Goal: Information Seeking & Learning: Learn about a topic

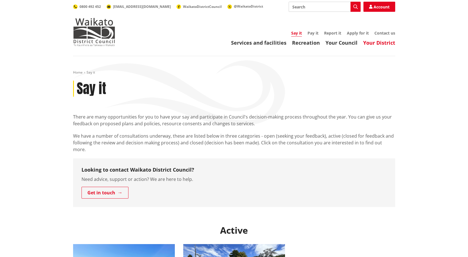
click at [367, 42] on link "Your District" at bounding box center [379, 42] width 32 height 7
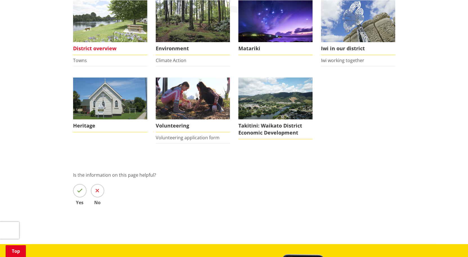
scroll to position [112, 0]
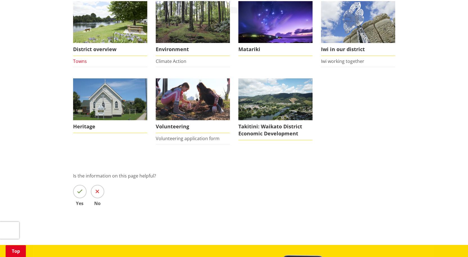
click at [80, 62] on link "Towns" at bounding box center [80, 61] width 14 height 6
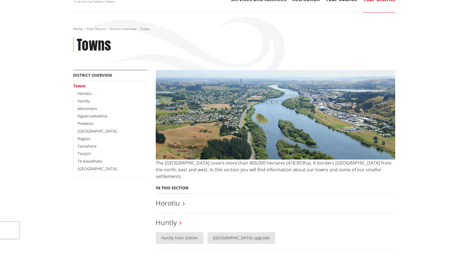
scroll to position [56, 0]
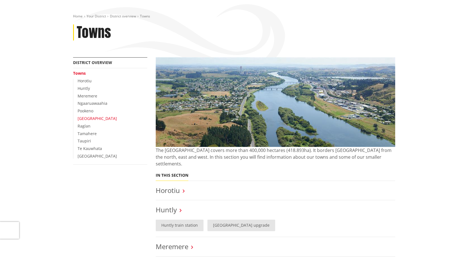
click at [92, 117] on link "Port Waikato" at bounding box center [97, 118] width 39 height 5
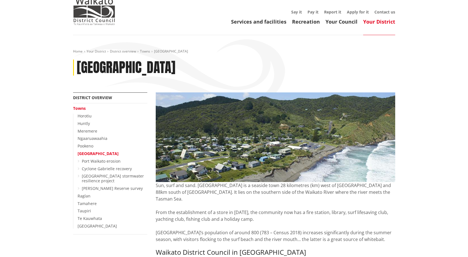
scroll to position [56, 0]
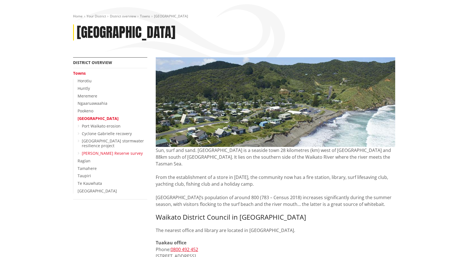
click at [107, 154] on link "Phillips Reserve survey" at bounding box center [112, 153] width 61 height 5
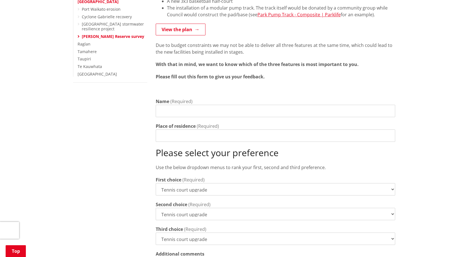
scroll to position [84, 0]
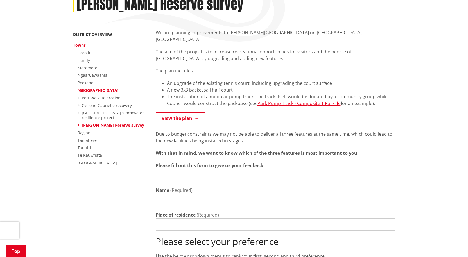
click at [240, 15] on div "Home Your District District overview Towns [GEOGRAPHIC_DATA] [PERSON_NAME] Rese…" at bounding box center [234, 7] width 330 height 43
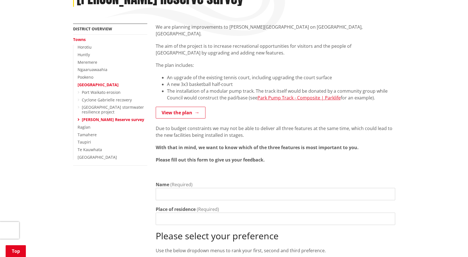
scroll to position [84, 0]
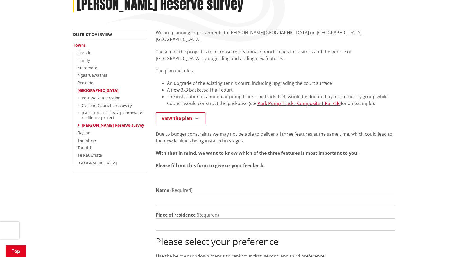
click at [255, 67] on p "The plan includes:" at bounding box center [275, 70] width 239 height 7
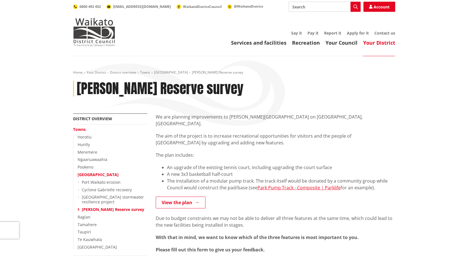
click at [292, 144] on div "We are planning improvements to [PERSON_NAME][GEOGRAPHIC_DATA] on [GEOGRAPHIC_D…" at bounding box center [275, 189] width 239 height 152
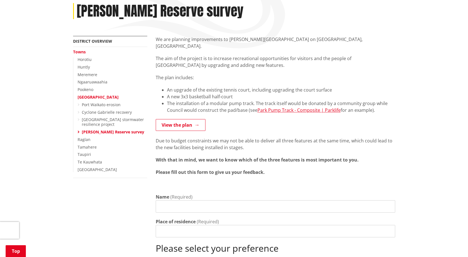
scroll to position [84, 0]
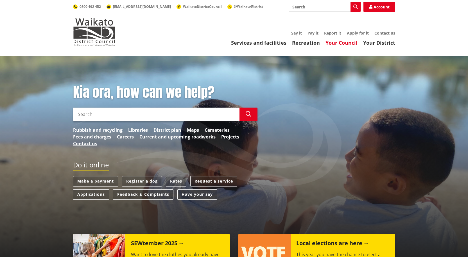
click at [334, 43] on link "Your Council" at bounding box center [341, 42] width 32 height 7
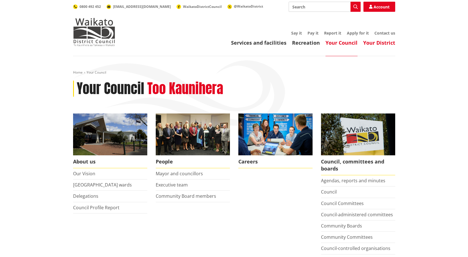
click at [381, 40] on link "Your District" at bounding box center [379, 42] width 32 height 7
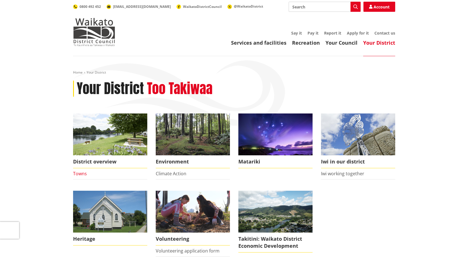
click at [79, 173] on link "Towns" at bounding box center [80, 174] width 14 height 6
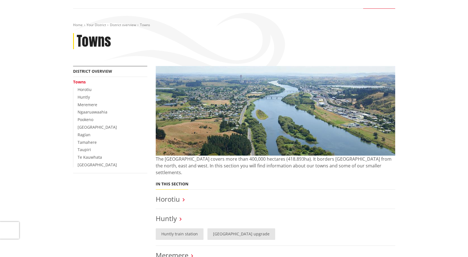
scroll to position [84, 0]
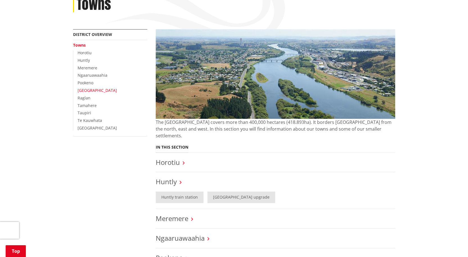
click at [94, 92] on link "[GEOGRAPHIC_DATA]" at bounding box center [97, 90] width 39 height 5
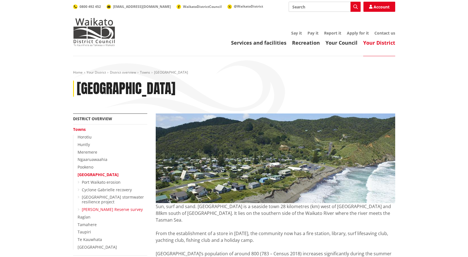
click at [97, 210] on link "[PERSON_NAME] Reserve survey" at bounding box center [112, 209] width 61 height 5
